Goal: Task Accomplishment & Management: Use online tool/utility

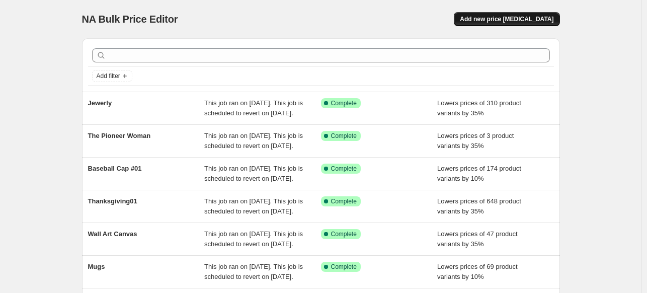
click at [541, 21] on span "Add new price [MEDICAL_DATA]" at bounding box center [507, 19] width 94 height 8
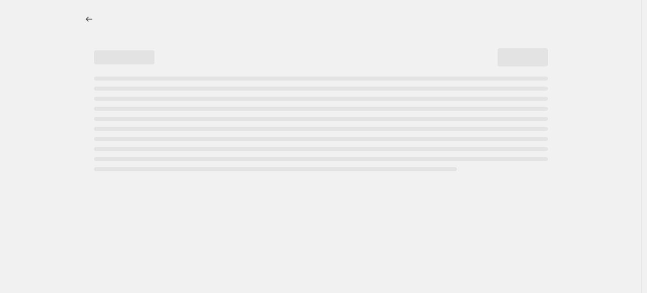
select select "percentage"
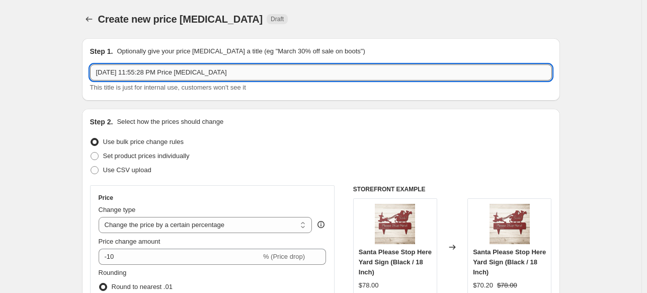
drag, startPoint x: 224, startPoint y: 78, endPoint x: 99, endPoint y: 71, distance: 125.0
click at [99, 71] on input "[DATE] 11:55:28 PM Price [MEDICAL_DATA]" at bounding box center [321, 72] width 462 height 16
type input "C"
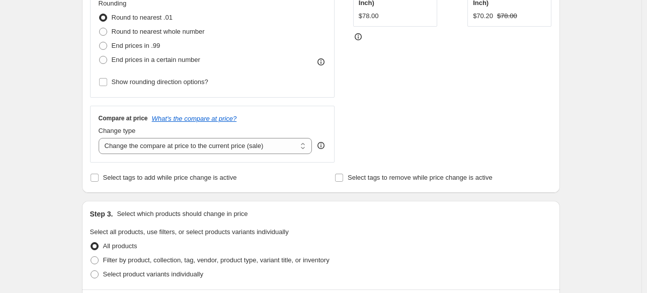
scroll to position [272, 0]
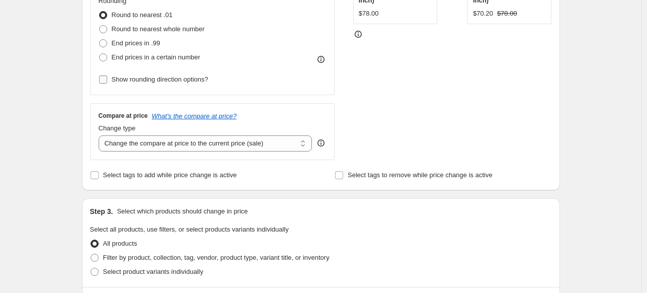
type input "Apparel02"
click at [102, 80] on input "Show rounding direction options?" at bounding box center [103, 79] width 8 height 8
checkbox input "true"
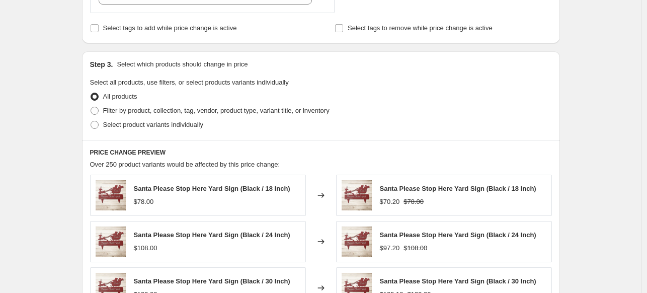
scroll to position [483, 0]
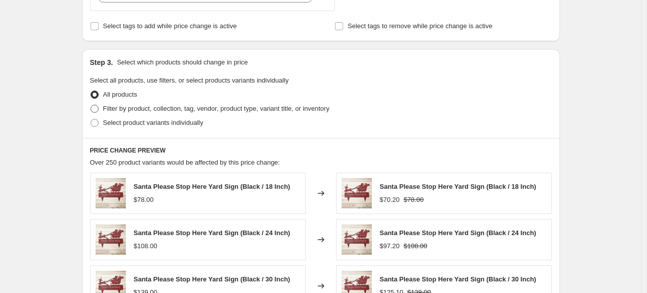
click at [96, 111] on span at bounding box center [95, 109] width 8 height 8
click at [91, 105] on input "Filter by product, collection, tag, vendor, product type, variant title, or inv…" at bounding box center [91, 105] width 1 height 1
radio input "true"
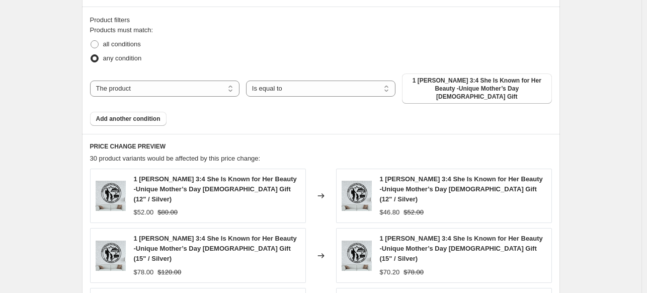
scroll to position [618, 0]
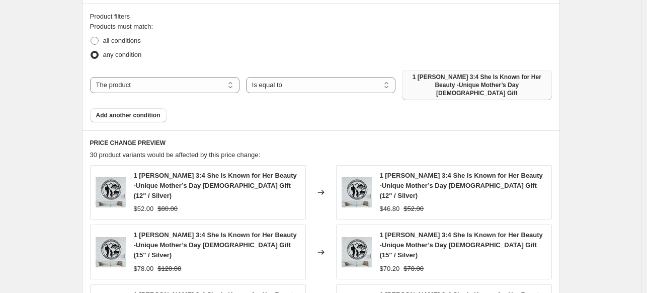
click at [479, 80] on span "1 [PERSON_NAME] 3:4 She Is Known for Her Beauty -Unique Mother’s Day [DEMOGRAPH…" at bounding box center [476, 85] width 137 height 24
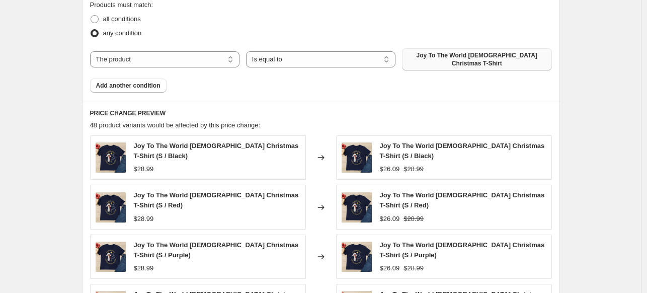
scroll to position [667, 0]
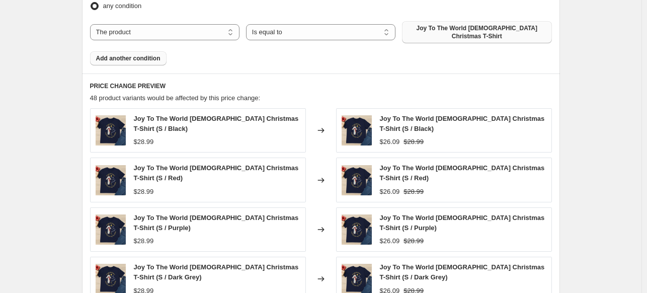
click at [150, 54] on span "Add another condition" at bounding box center [128, 58] width 64 height 8
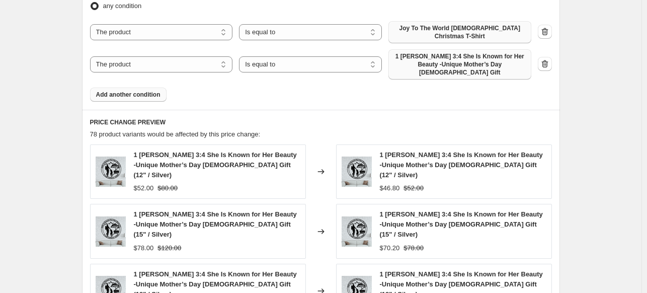
click at [434, 52] on span "1 [PERSON_NAME] 3:4 She Is Known for Her Beauty -Unique Mother’s Day [DEMOGRAPH…" at bounding box center [459, 64] width 131 height 24
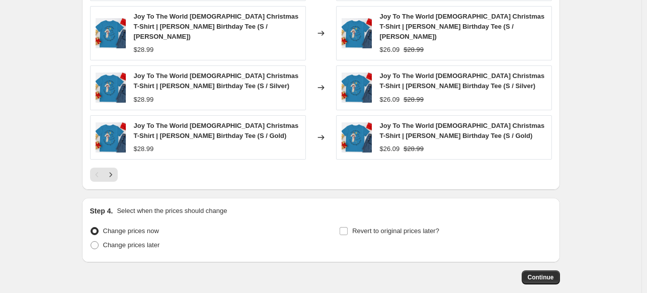
scroll to position [932, 0]
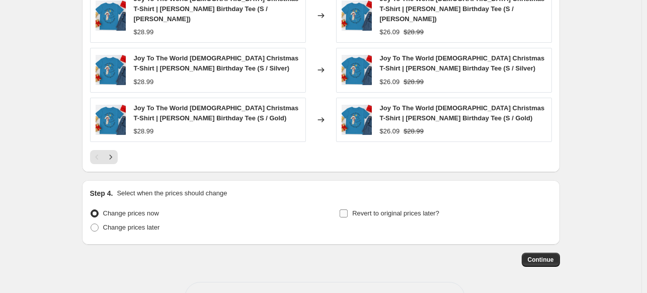
click at [344, 209] on input "Revert to original prices later?" at bounding box center [344, 213] width 8 height 8
checkbox input "true"
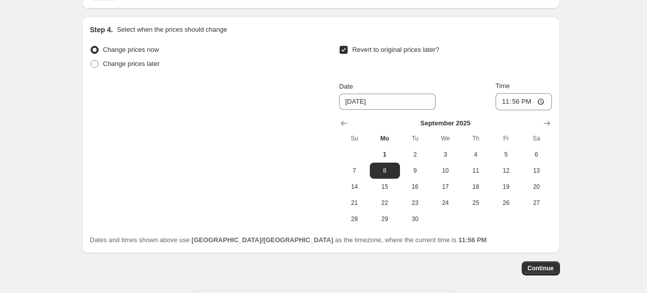
scroll to position [1103, 0]
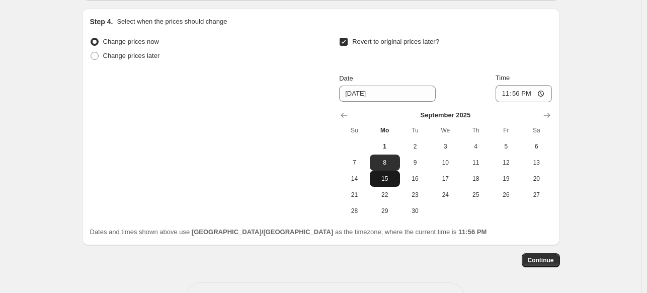
click at [394, 175] on span "15" at bounding box center [385, 179] width 22 height 8
type input "[DATE]"
click at [557, 253] on button "Continue" at bounding box center [541, 260] width 38 height 14
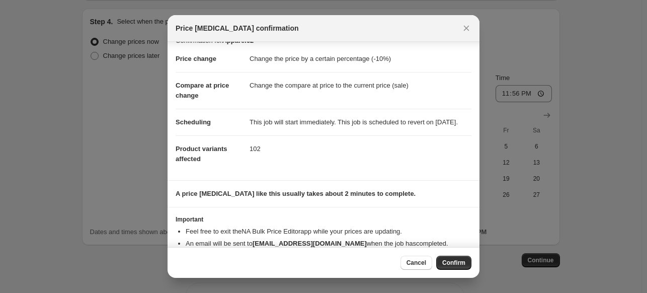
scroll to position [47, 0]
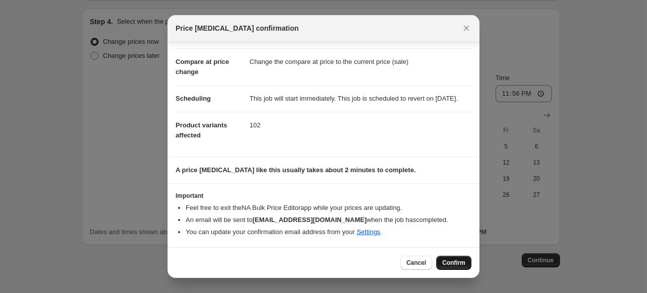
click at [462, 268] on button "Confirm" at bounding box center [453, 263] width 35 height 14
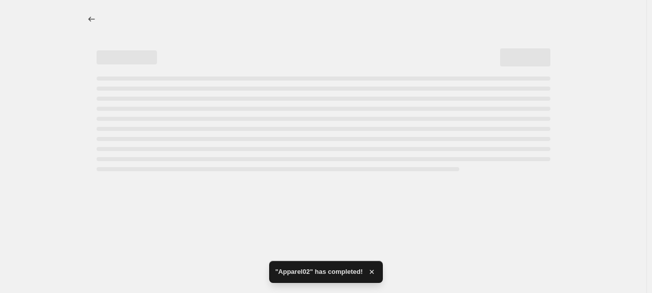
select select "percentage"
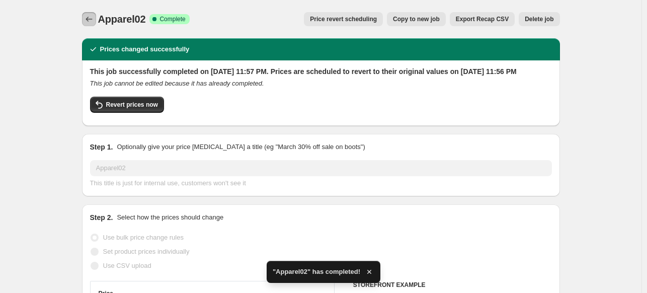
click at [90, 18] on icon "Price change jobs" at bounding box center [89, 19] width 7 height 5
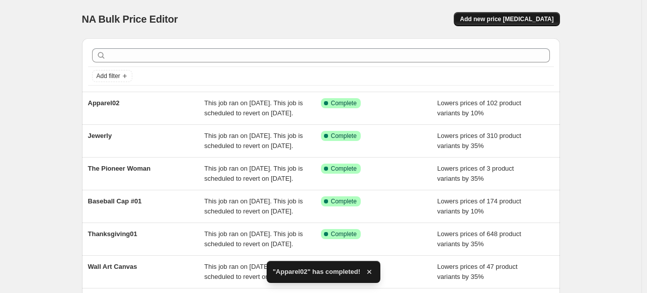
click at [535, 22] on span "Add new price [MEDICAL_DATA]" at bounding box center [507, 19] width 94 height 8
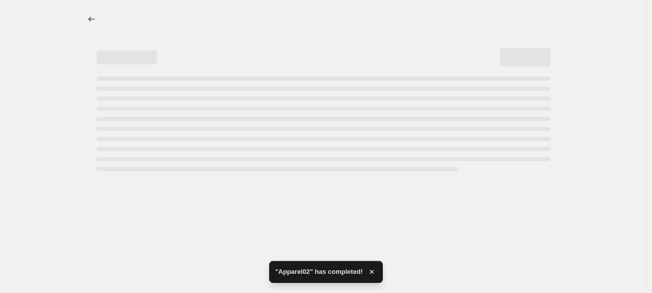
select select "percentage"
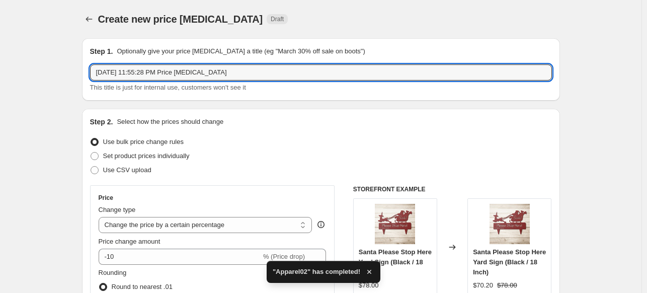
drag, startPoint x: 249, startPoint y: 75, endPoint x: 88, endPoint y: 71, distance: 160.5
click at [88, 71] on div "Step 1. Optionally give your price [MEDICAL_DATA] a title (eg "March 30% off sa…" at bounding box center [321, 69] width 478 height 62
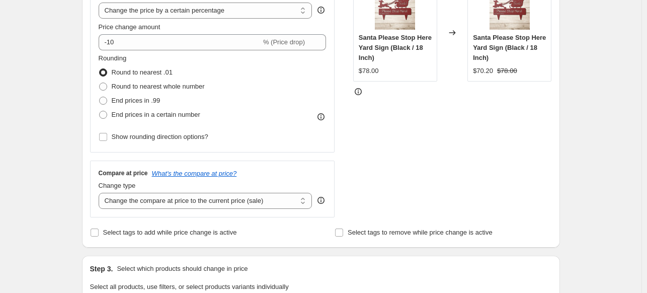
scroll to position [203, 0]
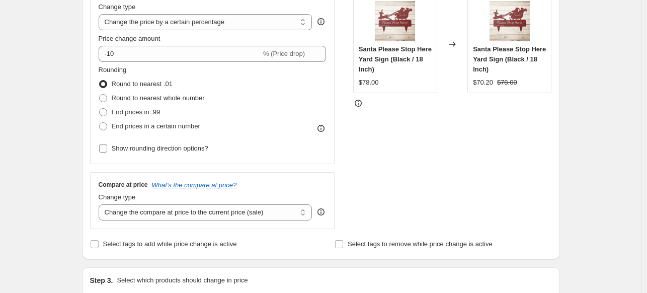
type input "Baseball Cap02"
click at [106, 145] on input "Show rounding direction options?" at bounding box center [103, 148] width 8 height 8
checkbox input "true"
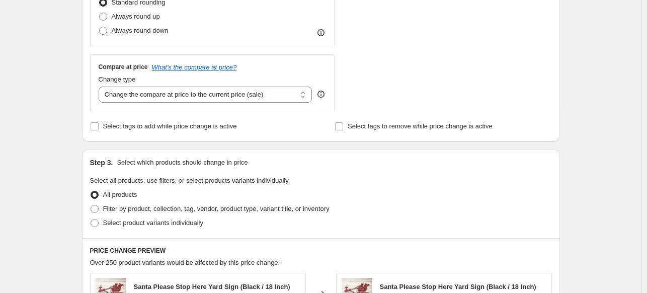
scroll to position [412, 0]
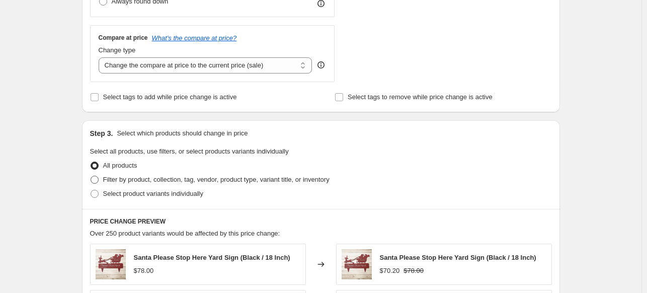
click at [99, 179] on span at bounding box center [95, 180] width 8 height 8
click at [91, 176] on input "Filter by product, collection, tag, vendor, product type, variant title, or inv…" at bounding box center [91, 176] width 1 height 1
radio input "true"
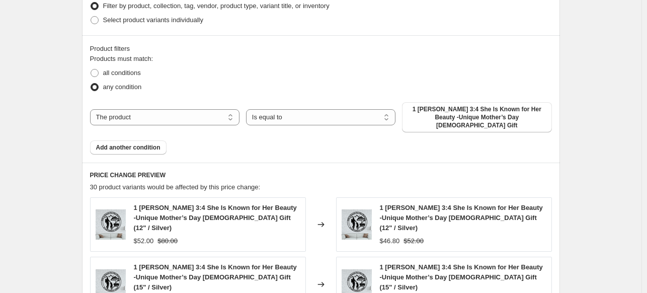
scroll to position [596, 0]
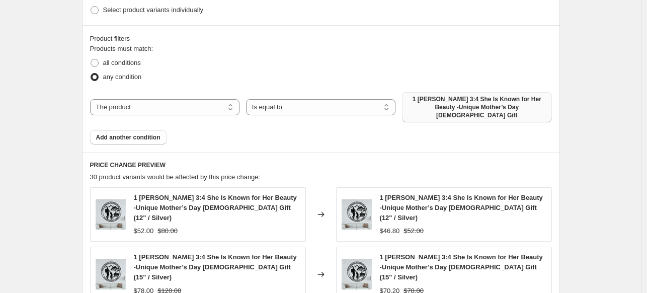
click at [488, 107] on span "1 [PERSON_NAME] 3:4 She Is Known for Her Beauty -Unique Mother’s Day [DEMOGRAPH…" at bounding box center [476, 107] width 137 height 24
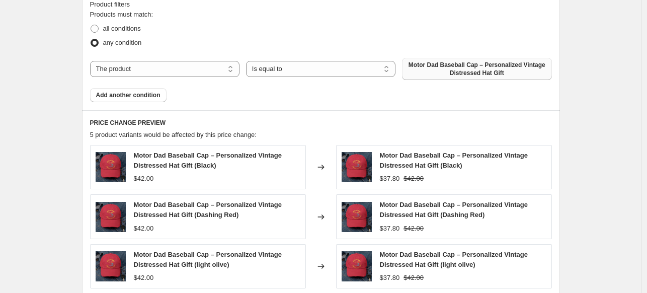
scroll to position [632, 0]
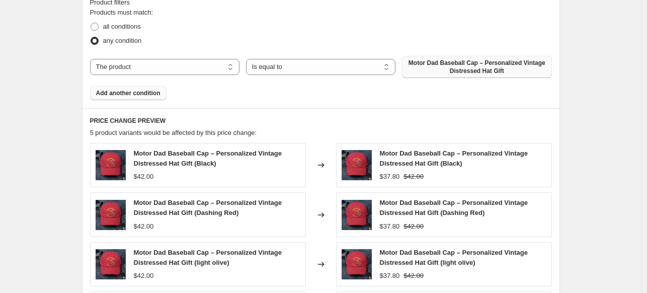
click at [137, 94] on span "Add another condition" at bounding box center [128, 93] width 64 height 8
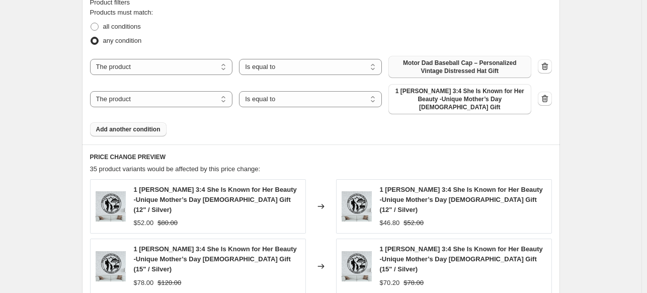
click at [429, 101] on span "1 [PERSON_NAME] 3:4 She Is Known for Her Beauty -Unique Mother’s Day [DEMOGRAPH…" at bounding box center [459, 99] width 131 height 24
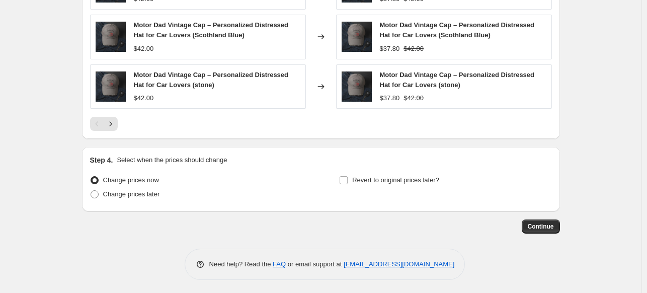
scroll to position [938, 0]
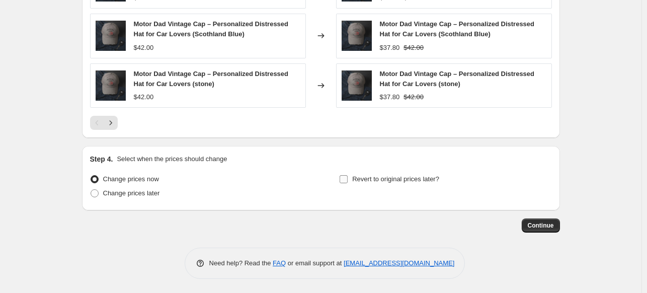
click at [344, 176] on input "Revert to original prices later?" at bounding box center [344, 179] width 8 height 8
checkbox input "true"
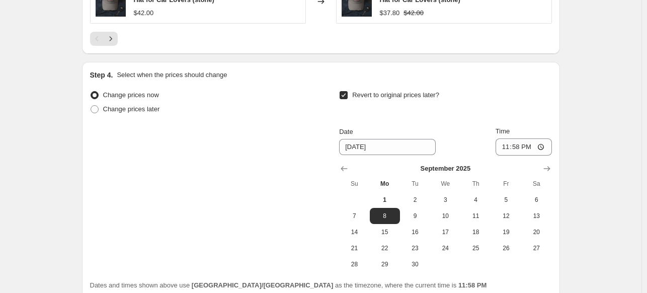
scroll to position [1026, 0]
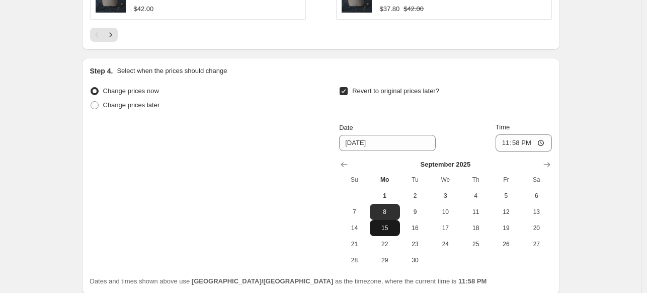
click at [391, 232] on button "15" at bounding box center [385, 228] width 30 height 16
type input "[DATE]"
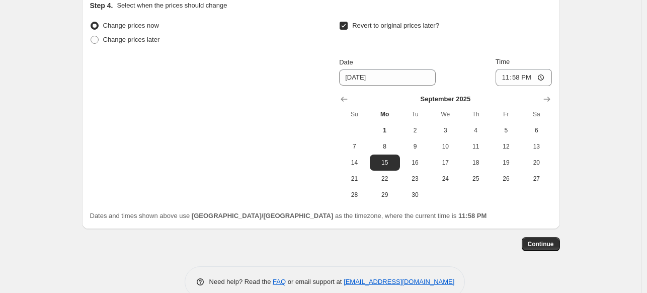
scroll to position [1109, 0]
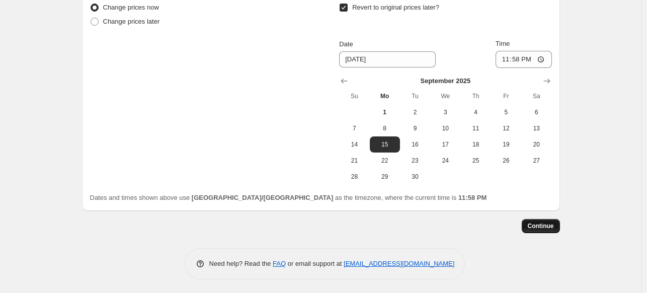
click at [553, 224] on span "Continue" at bounding box center [541, 226] width 26 height 8
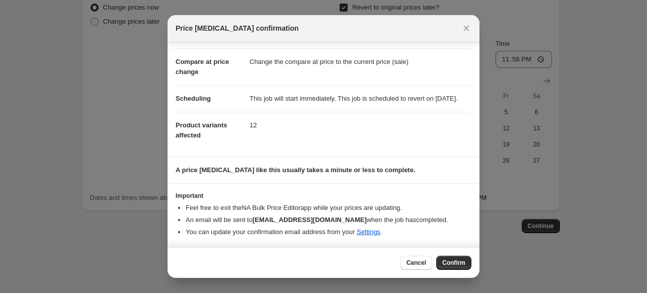
scroll to position [47, 0]
click at [467, 261] on button "Confirm" at bounding box center [453, 263] width 35 height 14
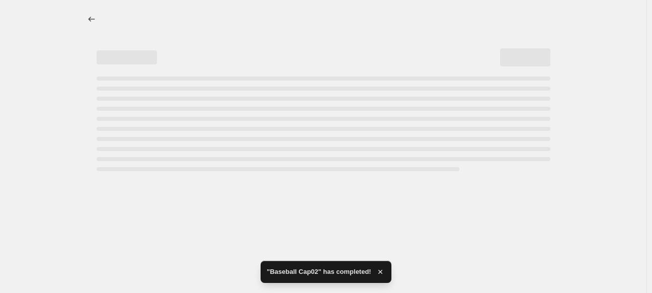
select select "percentage"
